Goal: Information Seeking & Learning: Understand process/instructions

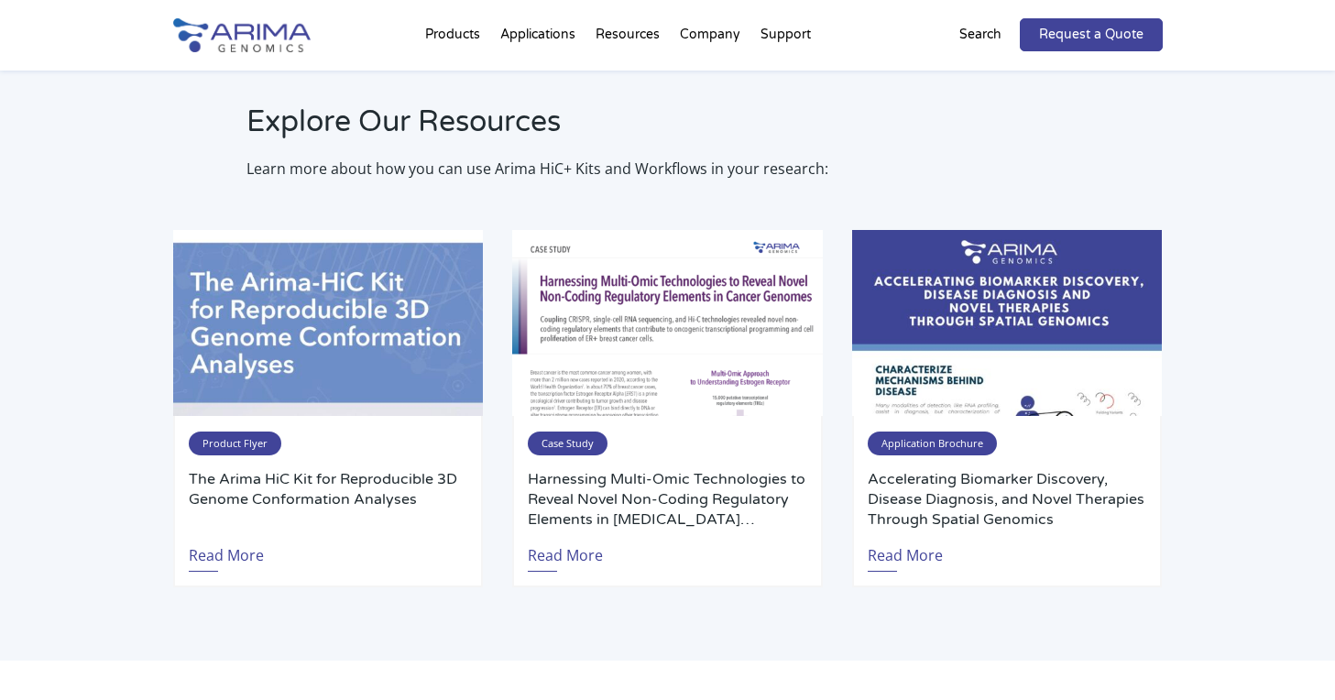
scroll to position [3538, 0]
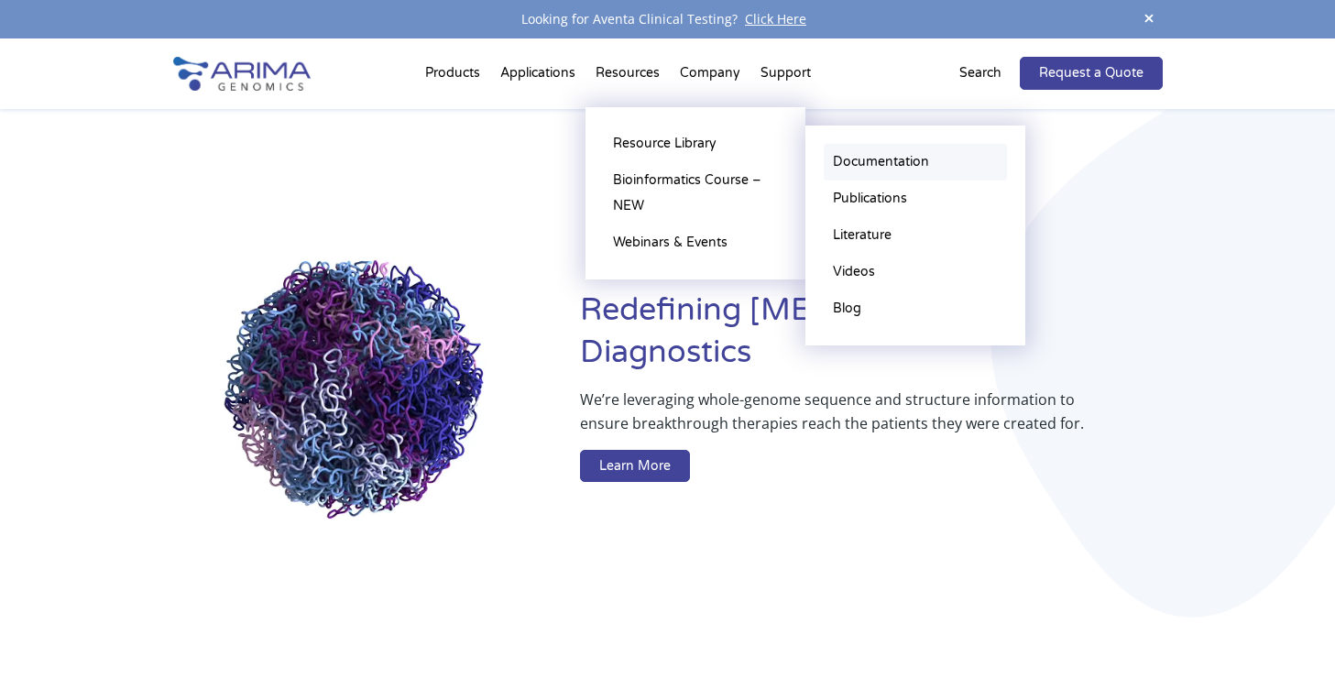
click at [881, 163] on link "Documentation" at bounding box center [915, 162] width 183 height 37
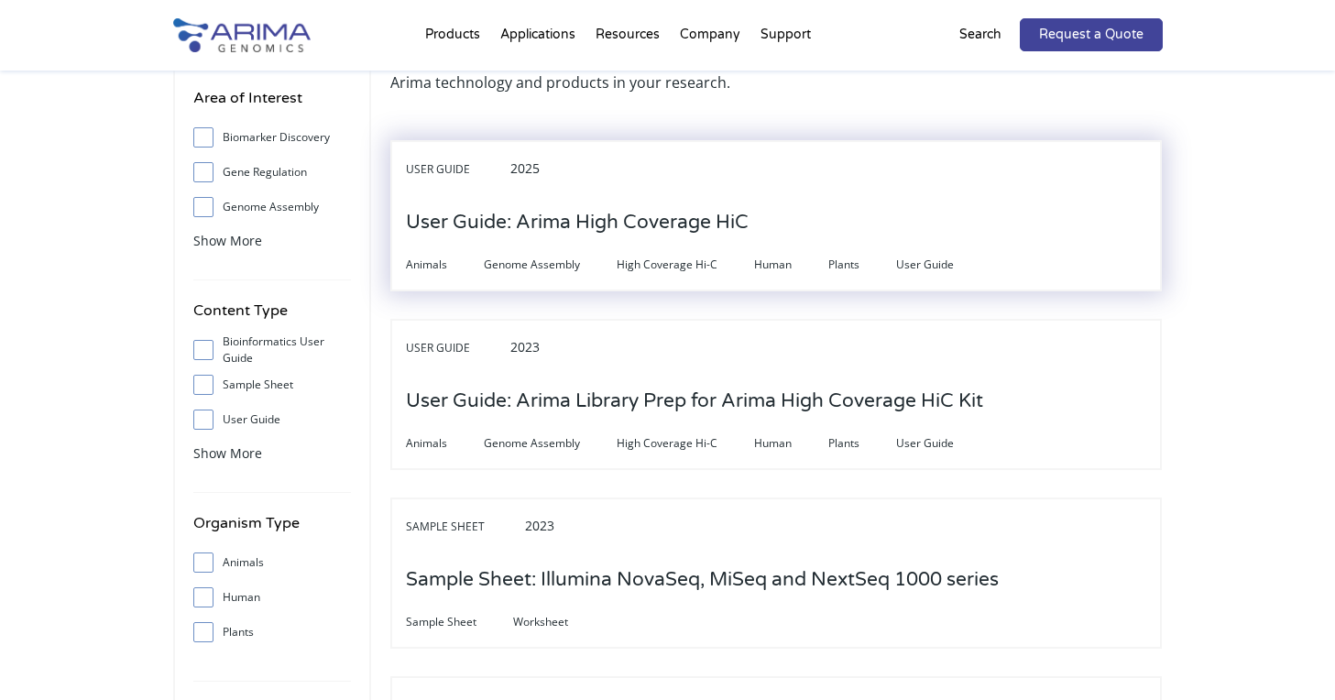
scroll to position [130, 0]
click at [523, 229] on h3 "User Guide: Arima High Coverage HiC" at bounding box center [577, 224] width 343 height 57
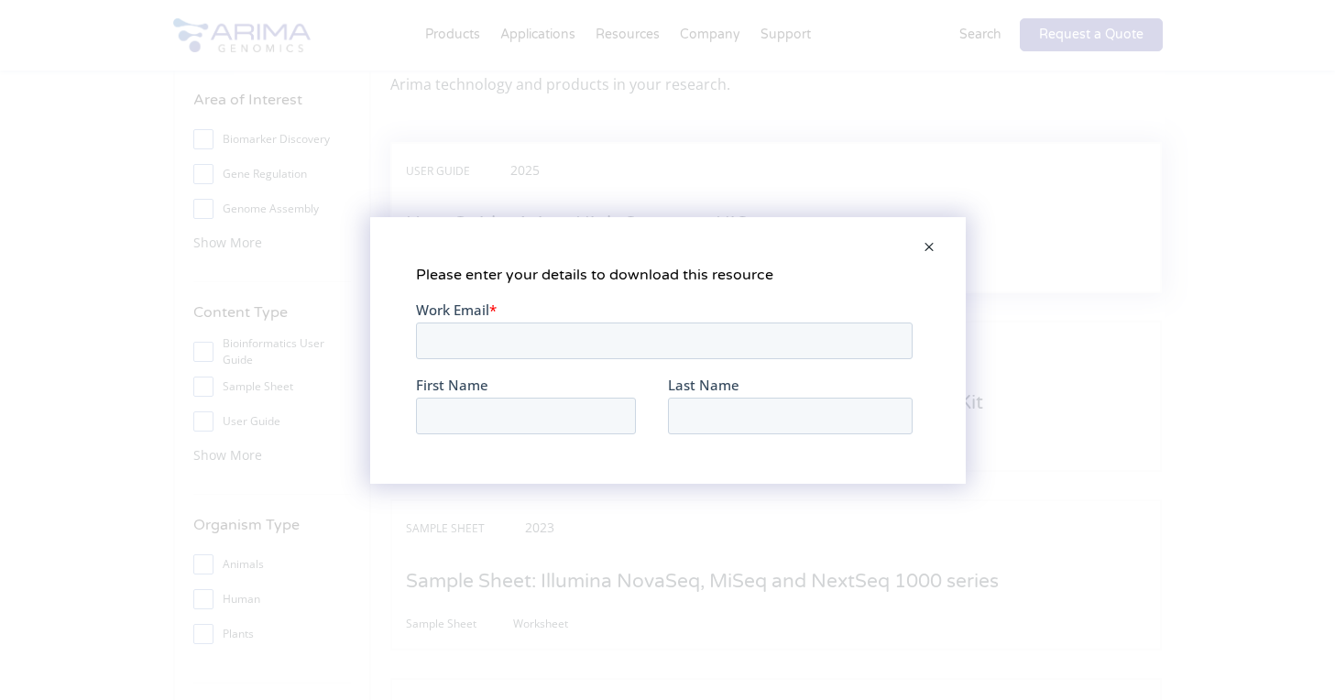
scroll to position [0, 0]
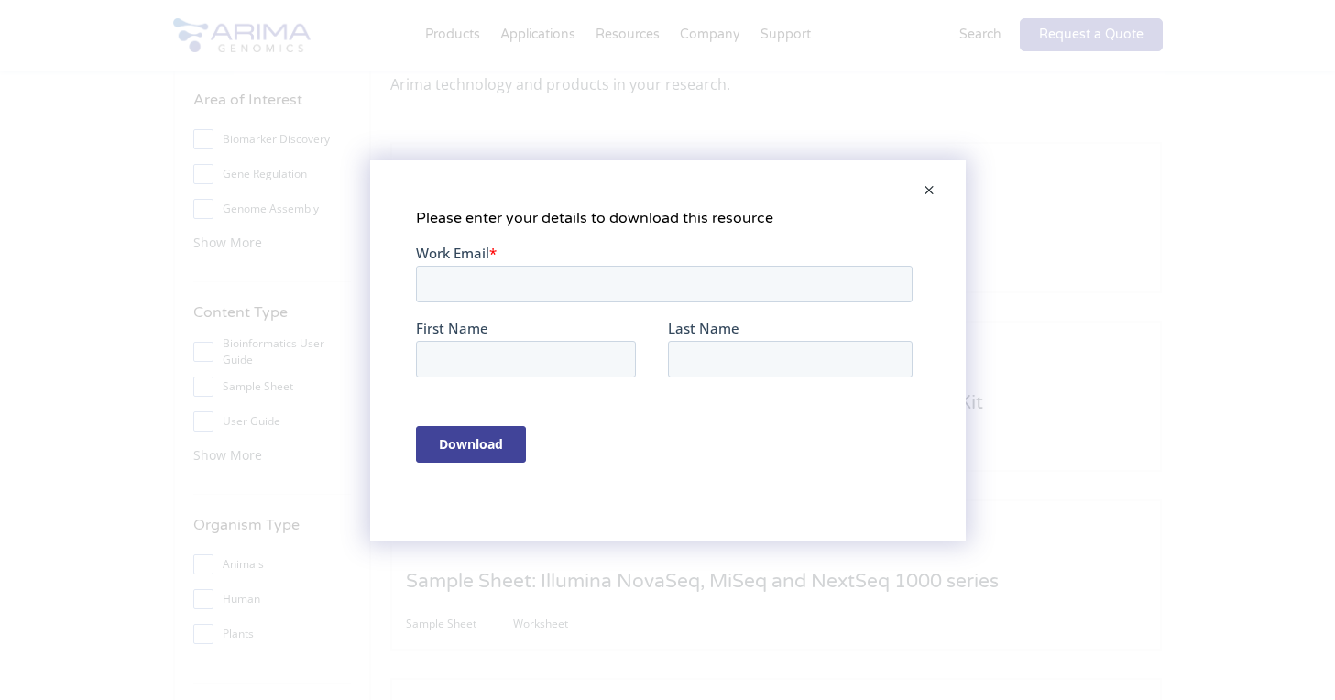
click at [926, 188] on span at bounding box center [929, 191] width 37 height 44
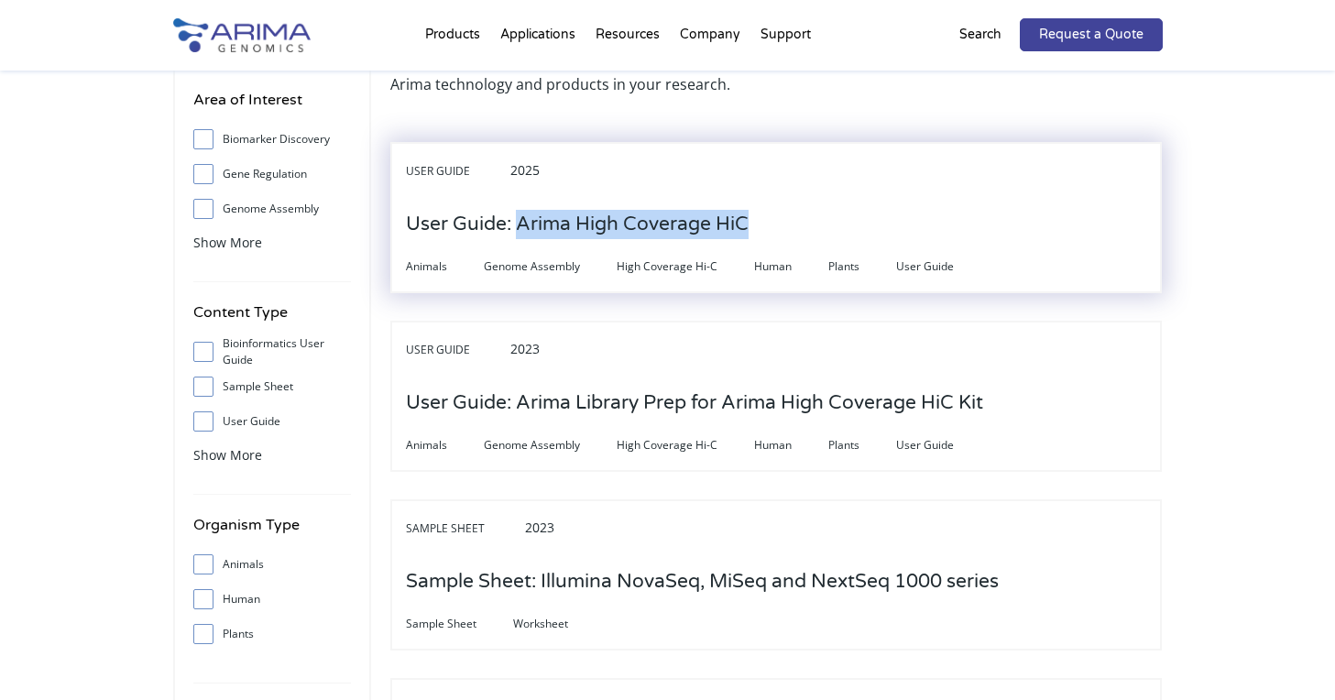
drag, startPoint x: 762, startPoint y: 225, endPoint x: 523, endPoint y: 231, distance: 239.2
click at [523, 231] on div "User Guide 2025 User Guide: Arima High Coverage HiC Animals Genome Assembly Hig…" at bounding box center [775, 217] width 771 height 151
copy h3 "Arima High Coverage HiC"
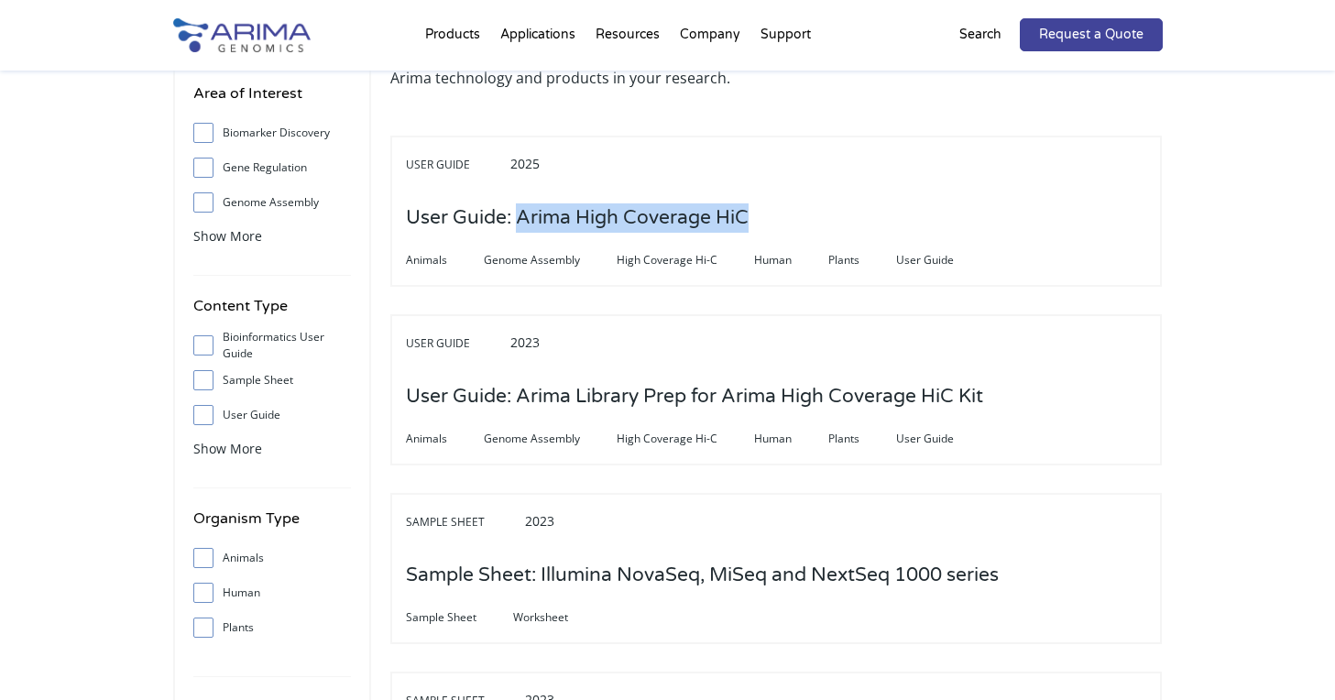
scroll to position [158, 0]
